Goal: Task Accomplishment & Management: Complete application form

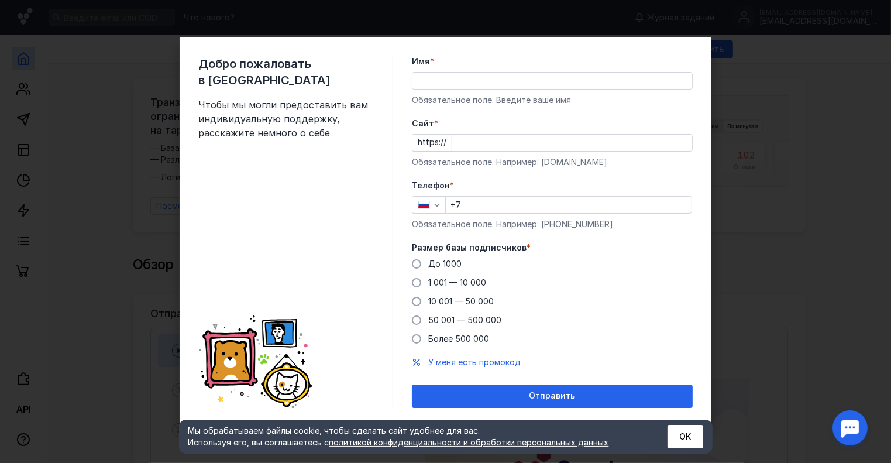
click at [478, 140] on input "Cайт *" at bounding box center [572, 143] width 240 height 16
paste input "[DOMAIN_NAME]/"
type input "[DOMAIN_NAME]/"
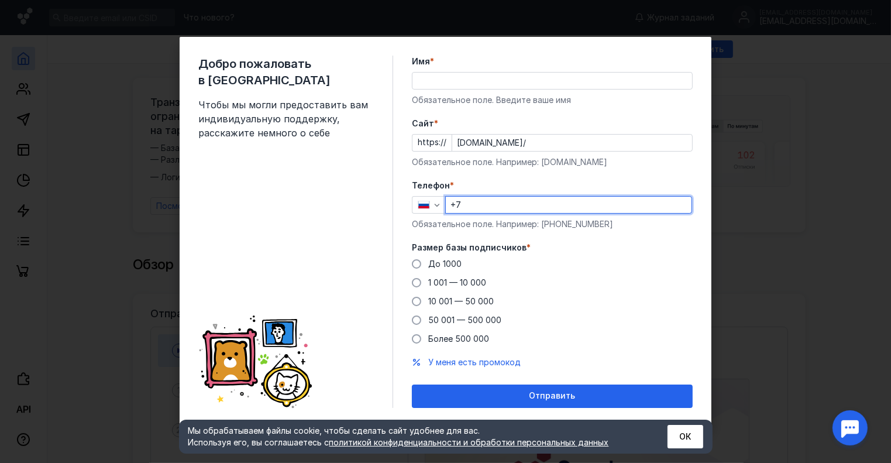
click at [483, 207] on input "+7" at bounding box center [569, 205] width 246 height 16
type input "[PHONE_NUMBER]"
type input "[PERSON_NAME]"
click at [416, 338] on span at bounding box center [416, 338] width 9 height 9
click at [0, 0] on input "Более 500 000" at bounding box center [0, 0] width 0 height 0
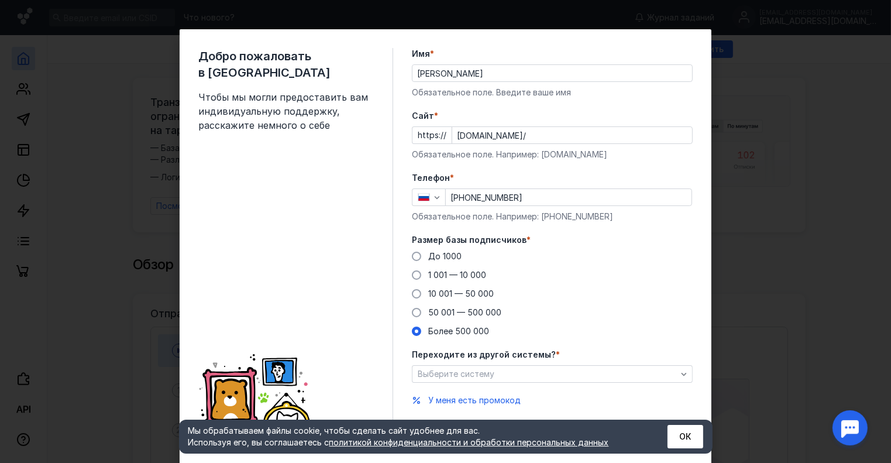
scroll to position [30, 0]
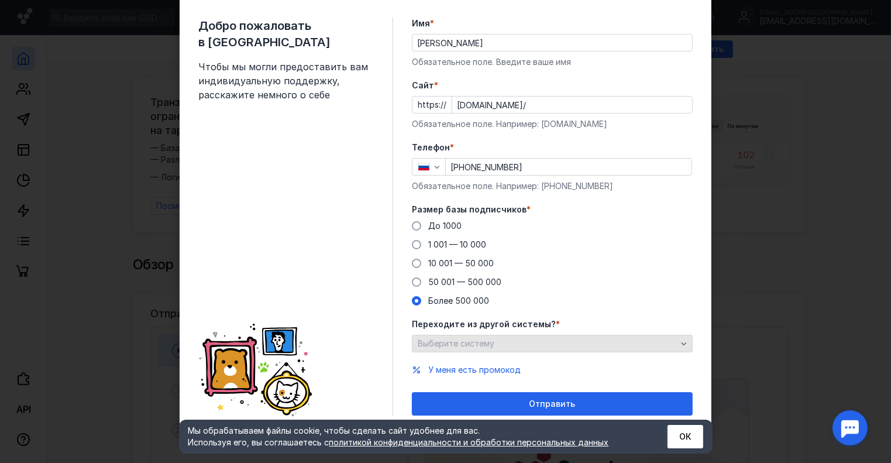
click at [578, 344] on div "Выберите систему" at bounding box center [547, 344] width 265 height 10
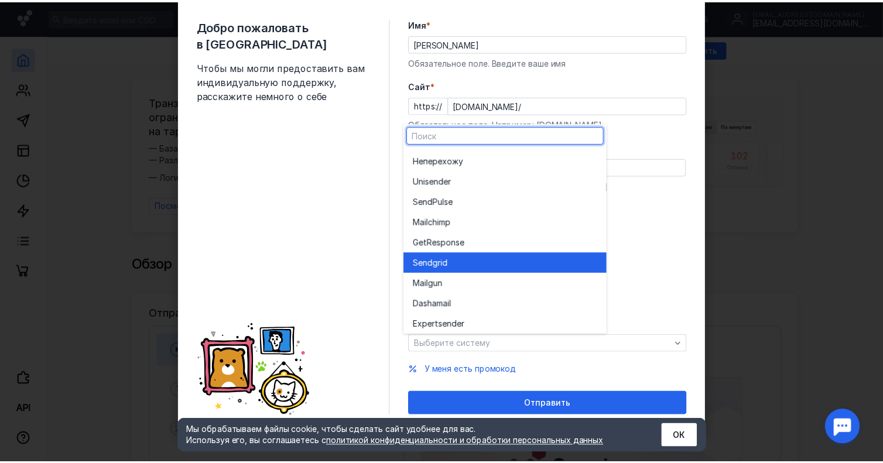
scroll to position [64, 0]
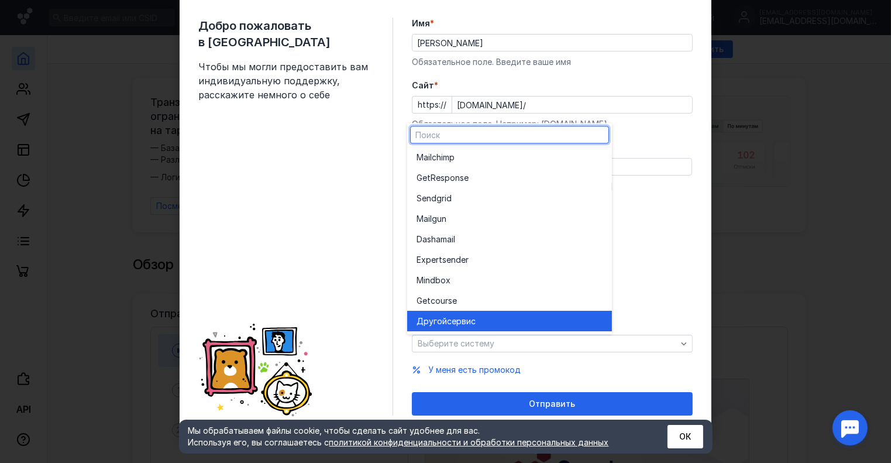
click at [485, 325] on div "Другой сервис" at bounding box center [510, 321] width 186 height 12
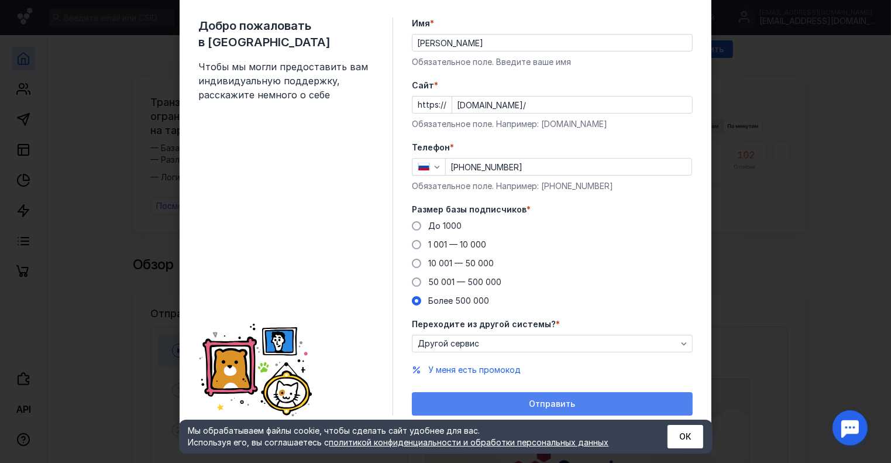
click at [575, 403] on div "Отправить" at bounding box center [552, 404] width 269 height 10
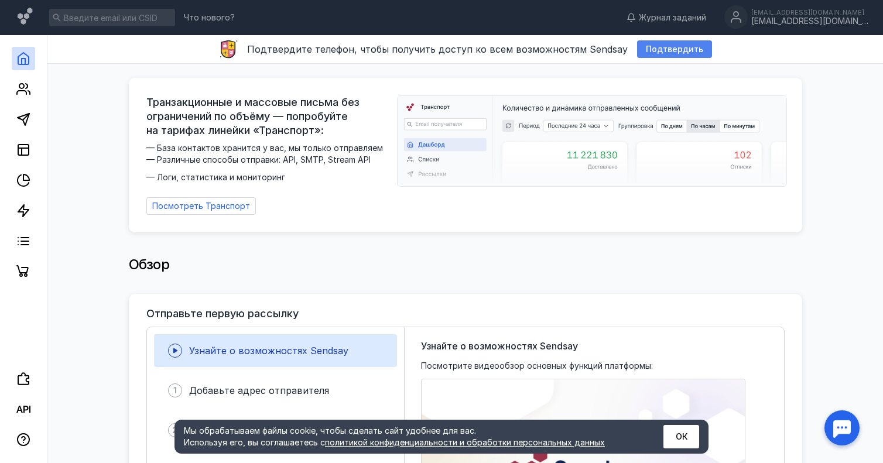
click at [649, 49] on span "Подтвердить" at bounding box center [674, 49] width 57 height 10
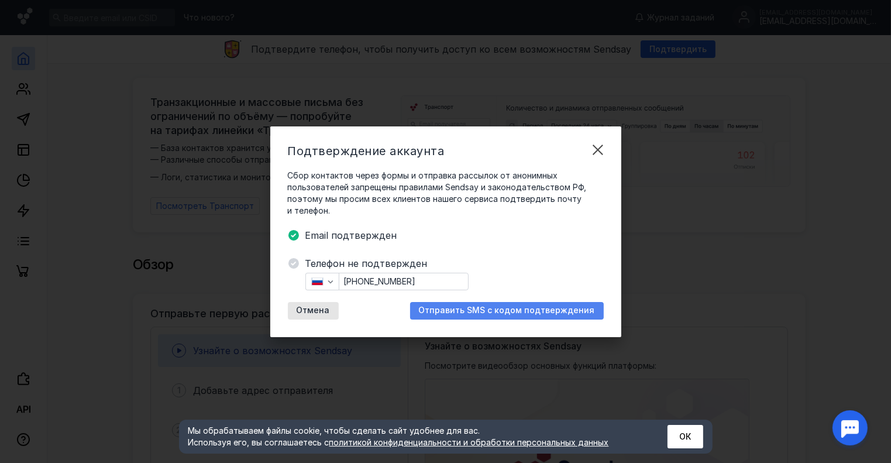
click at [485, 310] on span "Отправить SMS с кодом подтверждения" at bounding box center [507, 311] width 176 height 10
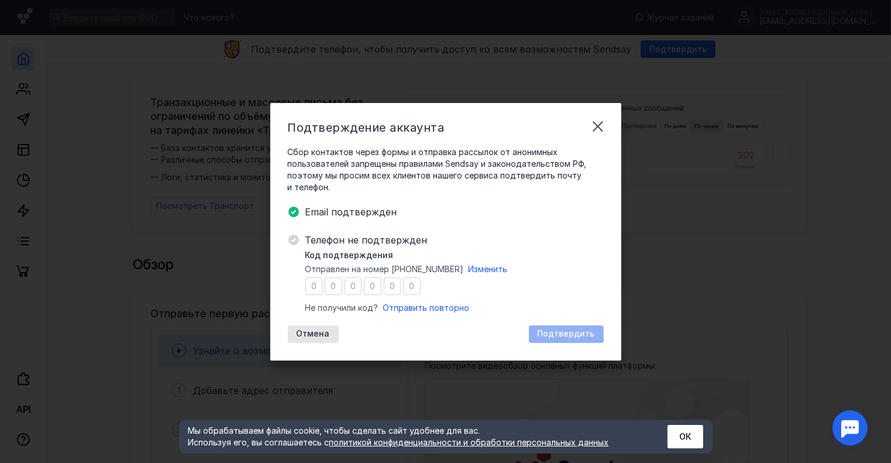
type input "3"
type input "7"
type input "1"
type input "8"
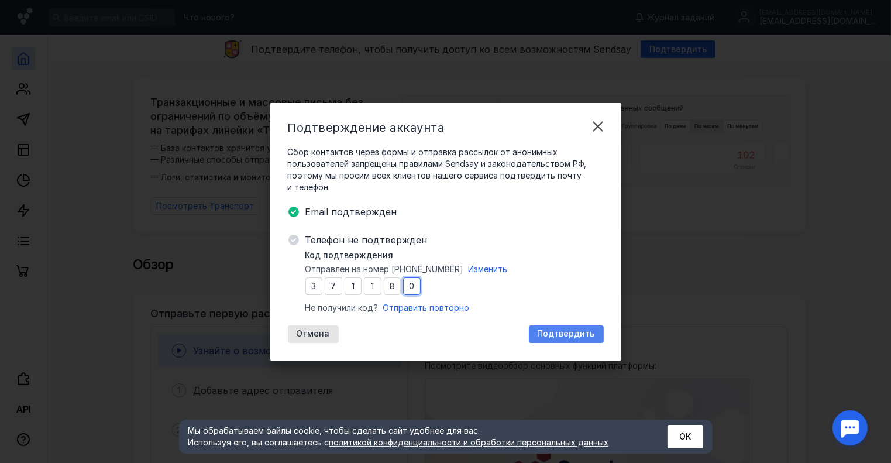
type input "0"
click at [571, 330] on span "Подтвердить" at bounding box center [566, 334] width 57 height 10
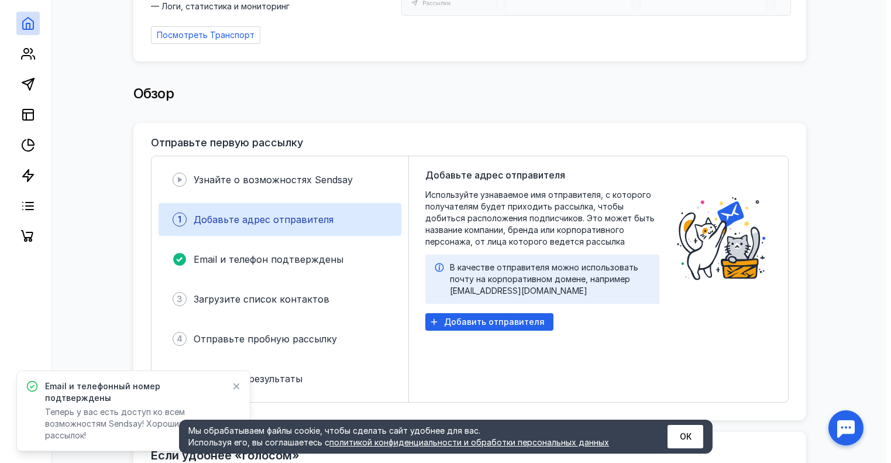
scroll to position [176, 0]
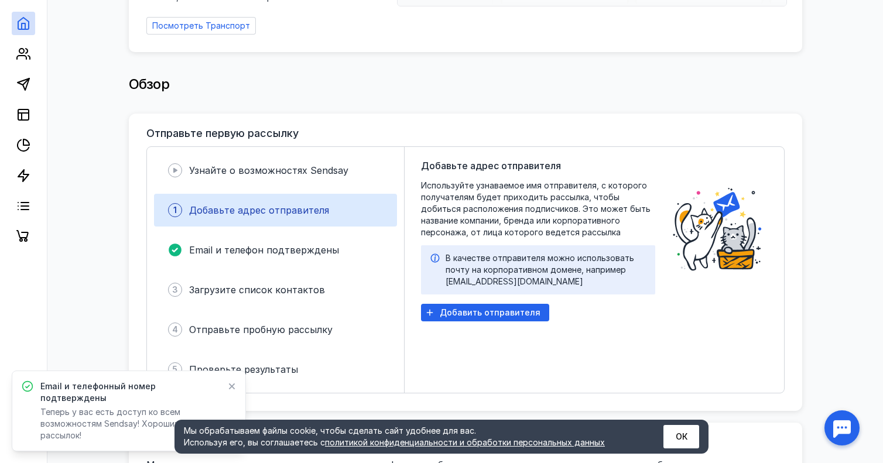
click at [245, 210] on div "Добавьте адрес отправителя" at bounding box center [259, 210] width 140 height 14
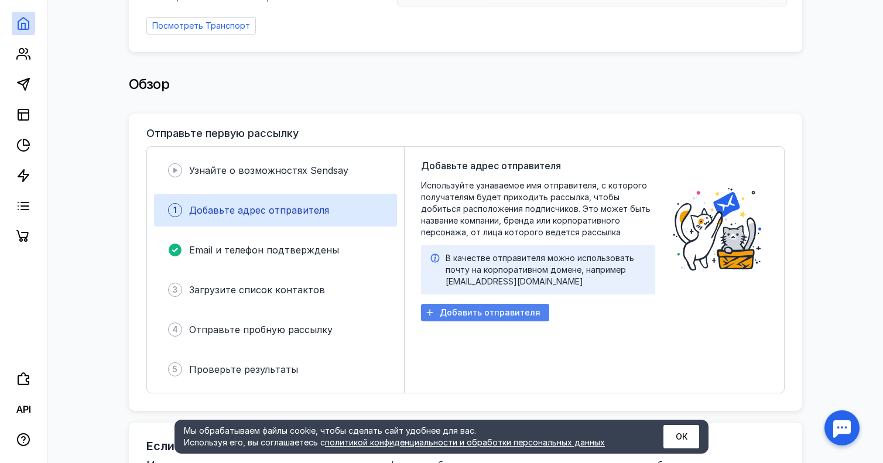
click at [464, 308] on span "Добавить отправителя" at bounding box center [490, 313] width 101 height 10
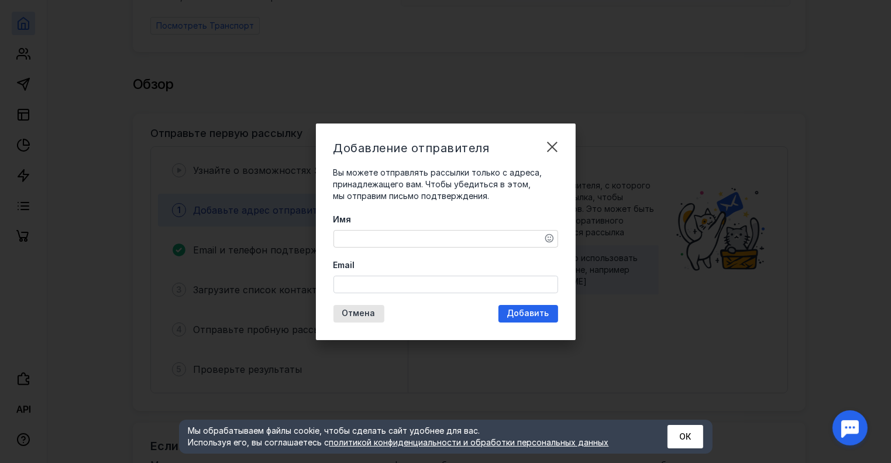
click at [382, 237] on textarea "Имя" at bounding box center [446, 239] width 224 height 16
type textarea "N"
type textarea "Театр Битком"
click at [370, 283] on input "Email" at bounding box center [446, 284] width 224 height 16
paste input "[URL][DOMAIN_NAME]"
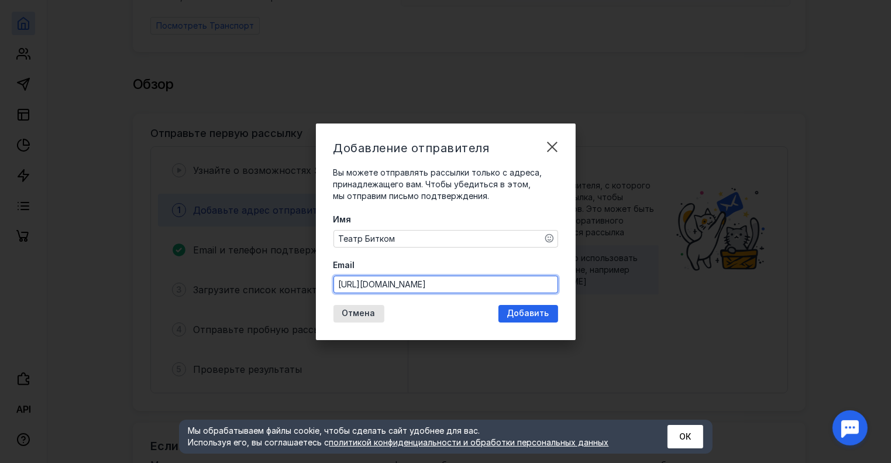
click at [457, 282] on input "[URL][DOMAIN_NAME]" at bounding box center [446, 284] width 224 height 16
type input "h"
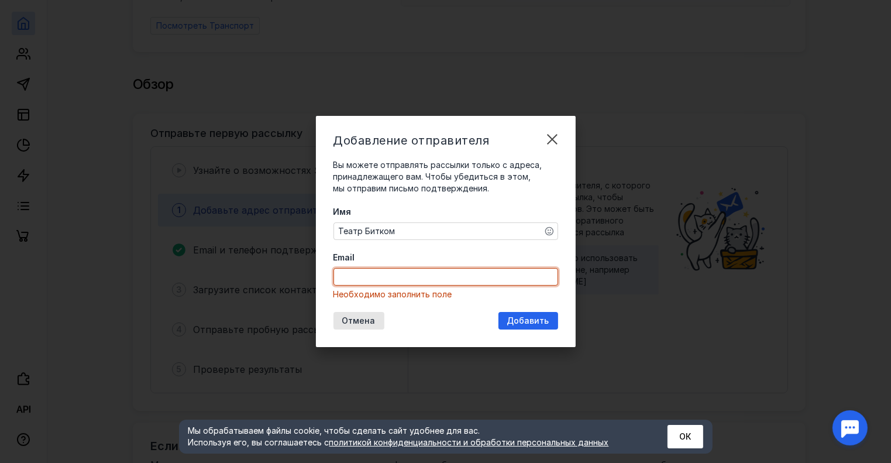
paste input "[URL][DOMAIN_NAME]"
type input "[URL][DOMAIN_NAME]"
drag, startPoint x: 450, startPoint y: 272, endPoint x: 336, endPoint y: 274, distance: 114.2
click at [336, 274] on input "[URL][DOMAIN_NAME]" at bounding box center [446, 277] width 224 height 16
paste input "[EMAIL_ADDRESS][DOMAIN_NAME]"
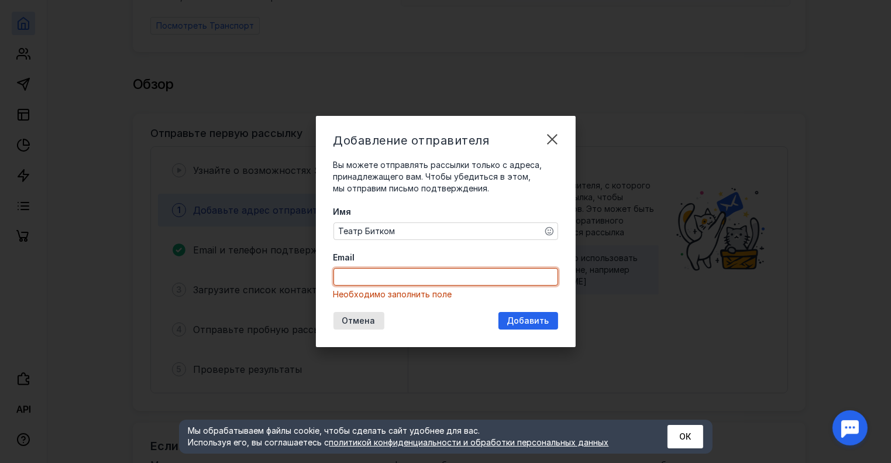
type input "[EMAIL_ADDRESS][DOMAIN_NAME]"
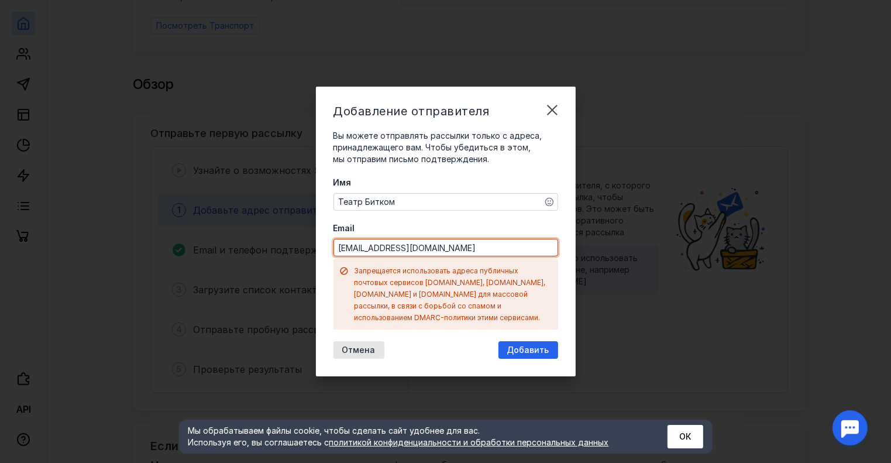
drag, startPoint x: 434, startPoint y: 252, endPoint x: 338, endPoint y: 252, distance: 96.0
click at [337, 252] on input "[EMAIL_ADDRESS][DOMAIN_NAME]" at bounding box center [446, 247] width 224 height 16
click at [241, 165] on div "Добавление отправителя Вы можете отправлять рассылки только с адреса, принадлеж…" at bounding box center [445, 231] width 891 height 463
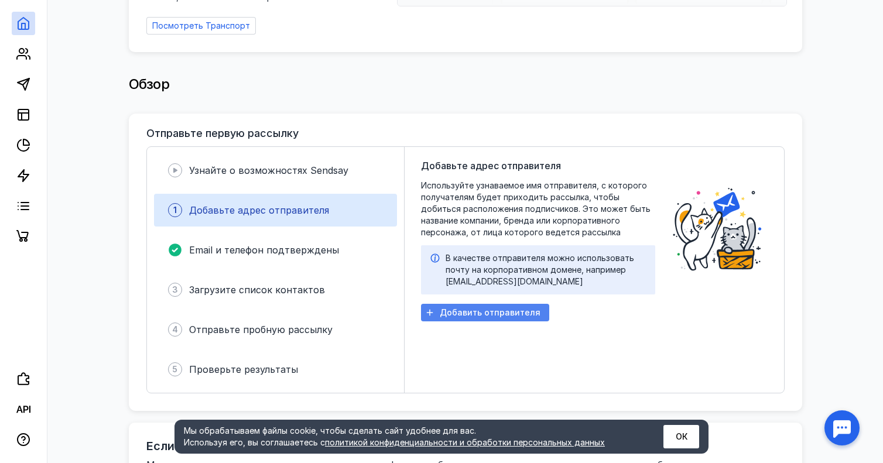
click at [447, 308] on span "Добавить отправителя" at bounding box center [490, 313] width 101 height 10
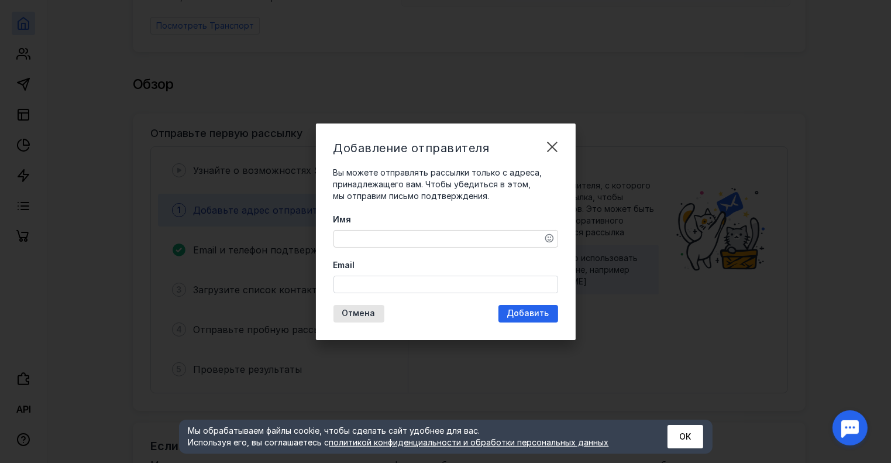
click at [383, 243] on textarea "Имя" at bounding box center [446, 239] width 224 height 16
click at [390, 233] on textarea "Имя" at bounding box center [446, 239] width 224 height 16
type textarea "т"
type textarea "Театр Битком"
click at [383, 283] on input "Email" at bounding box center [446, 284] width 224 height 16
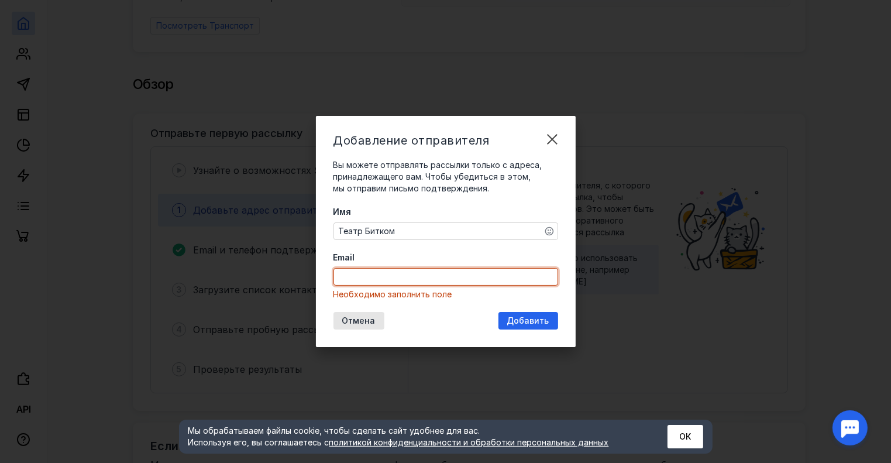
paste input "[URL][DOMAIN_NAME][DOMAIN_NAME]"
type input "[URL][DOMAIN_NAME][DOMAIN_NAME]"
drag, startPoint x: 548, startPoint y: 278, endPoint x: 314, endPoint y: 280, distance: 234.1
click at [312, 280] on div "Добавление отправителя Вы можете отправлять рассылки только с адреса, принадлеж…" at bounding box center [445, 231] width 891 height 463
paste input "[EMAIL_ADDRESS][DOMAIN_NAME]"
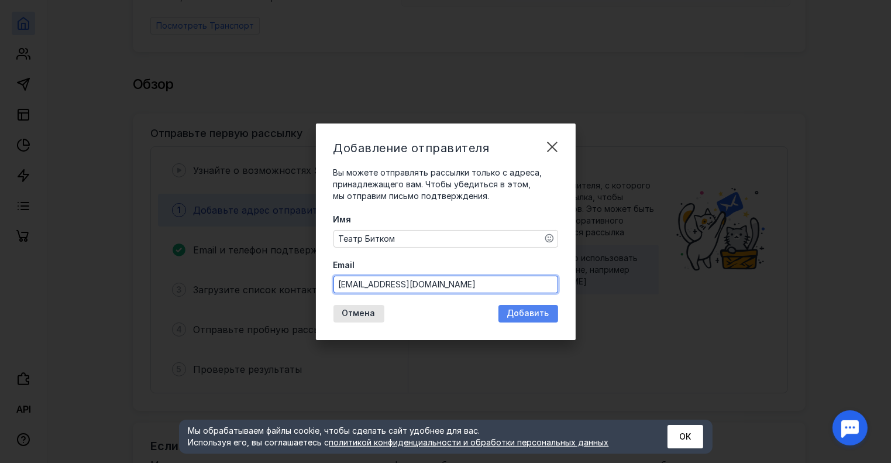
type input "[EMAIL_ADDRESS][DOMAIN_NAME]"
click at [524, 313] on span "Добавить" at bounding box center [528, 313] width 42 height 10
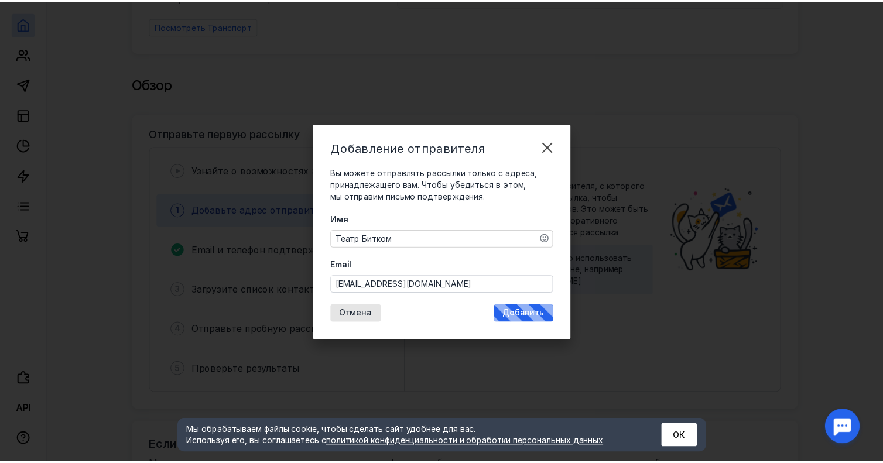
scroll to position [0, 0]
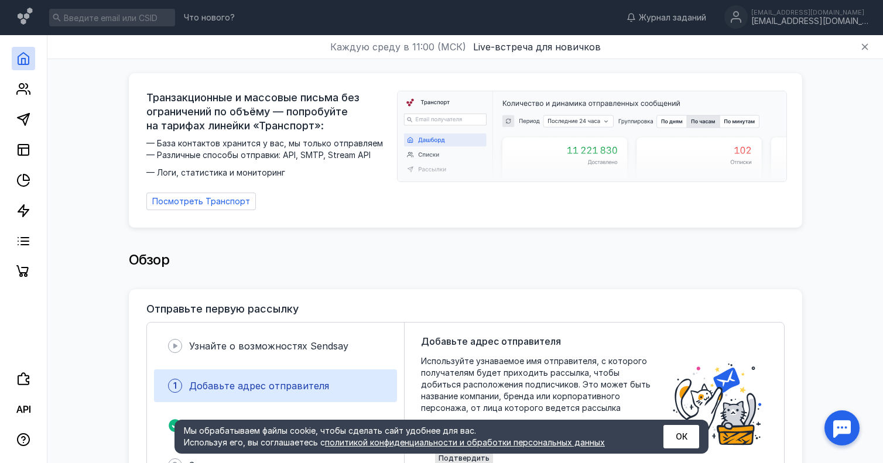
click at [89, 266] on div "Обзор" at bounding box center [465, 262] width 812 height 56
